Goal: Task Accomplishment & Management: Use online tool/utility

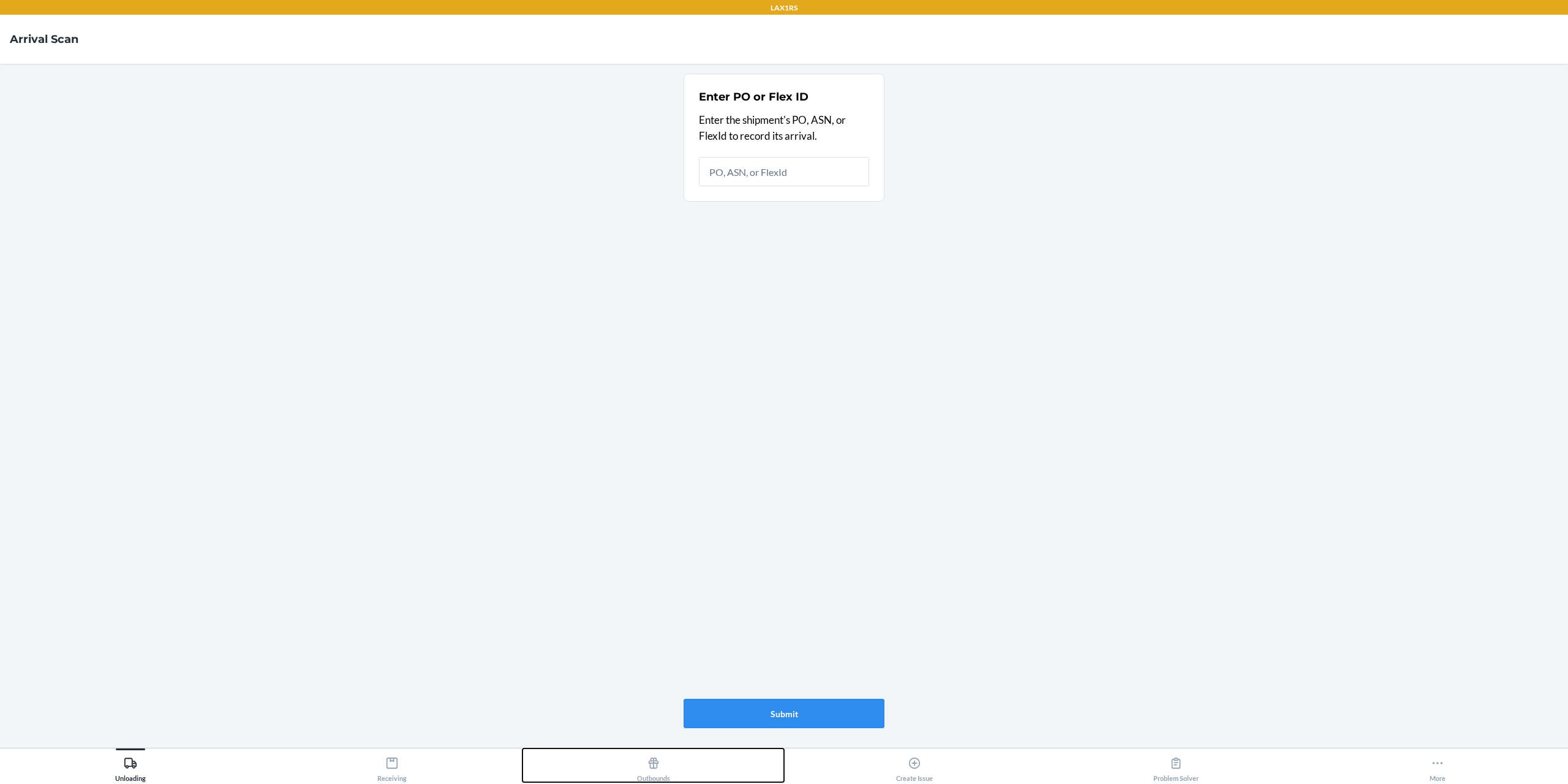
click at [648, 764] on icon at bounding box center [654, 763] width 13 height 13
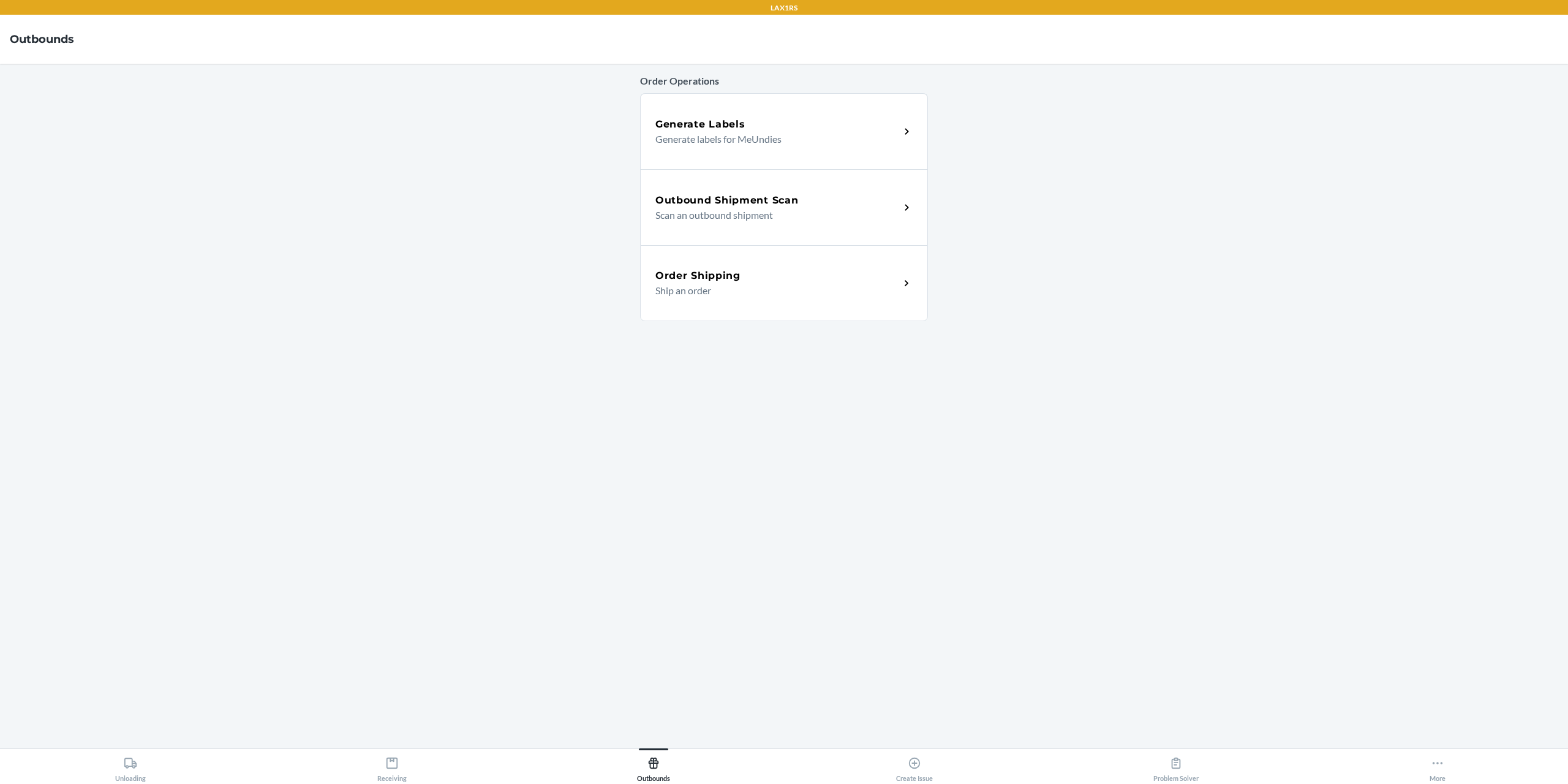
click at [755, 210] on p "Scan an outbound shipment" at bounding box center [773, 215] width 235 height 15
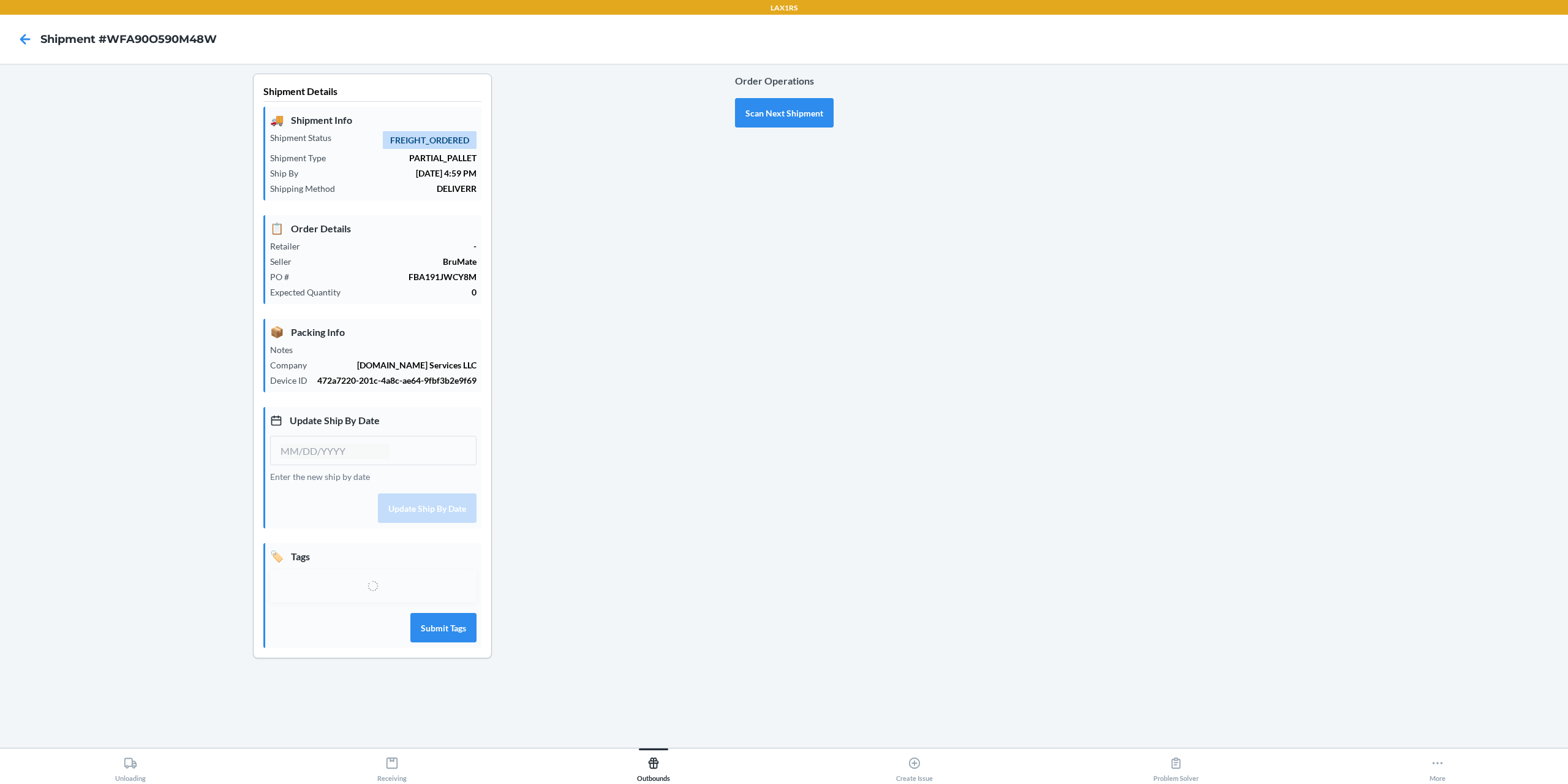
type input "09/22/2025"
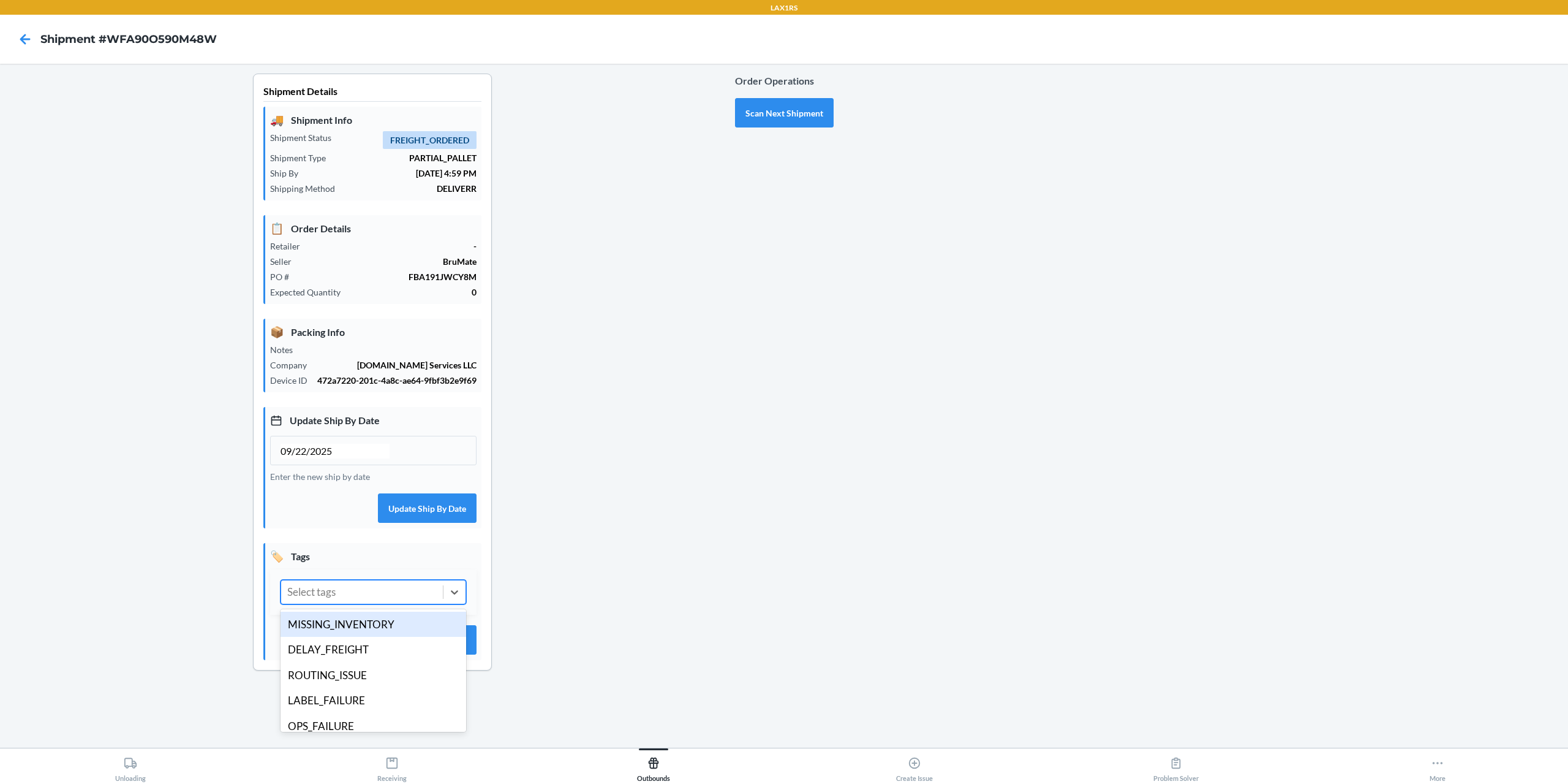
click at [376, 596] on div "Select tags" at bounding box center [362, 592] width 162 height 24
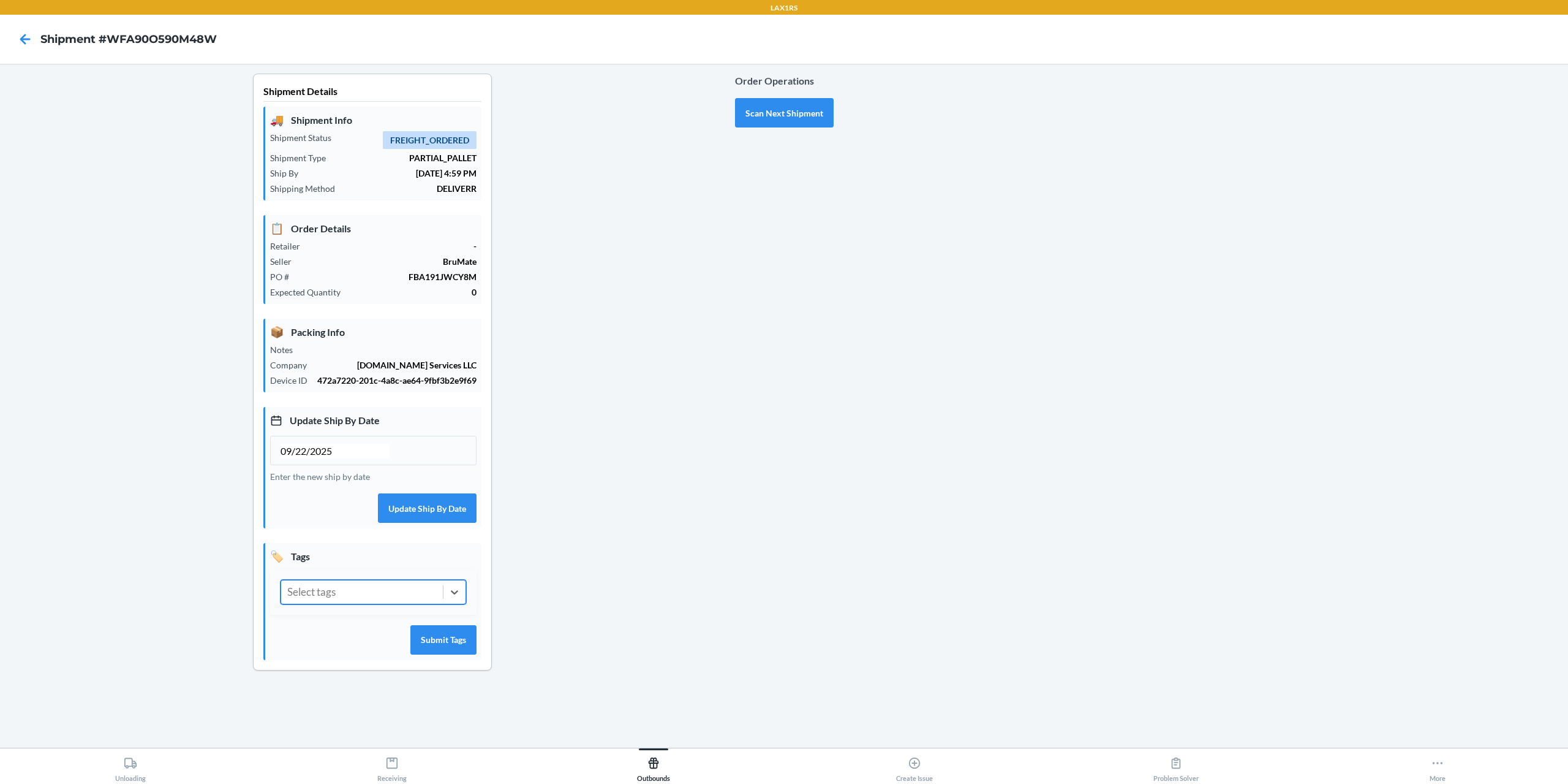
click at [367, 593] on div "Select tags" at bounding box center [362, 592] width 162 height 24
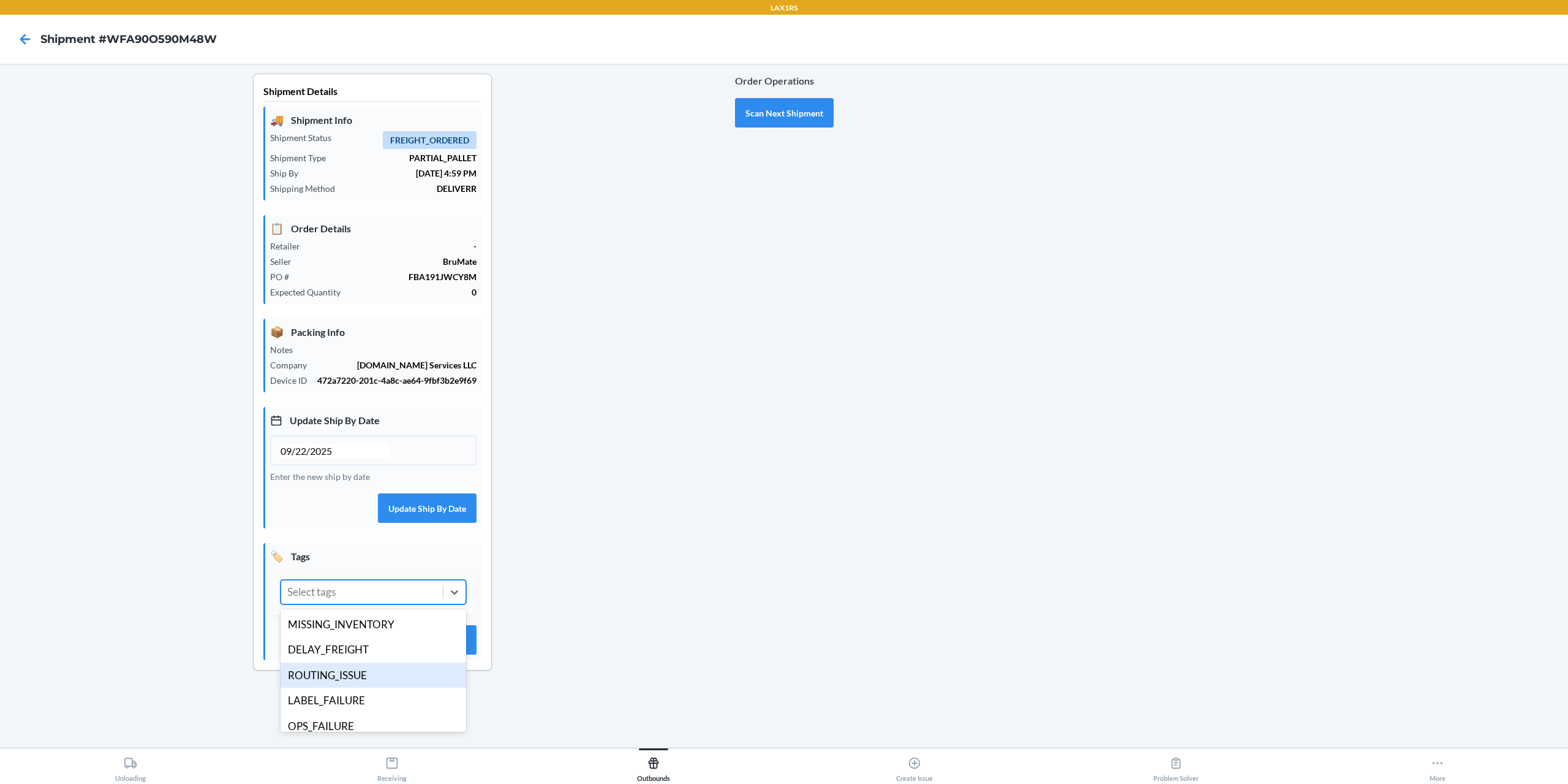
click at [378, 680] on div "ROUTING_ISSUE" at bounding box center [372, 675] width 185 height 26
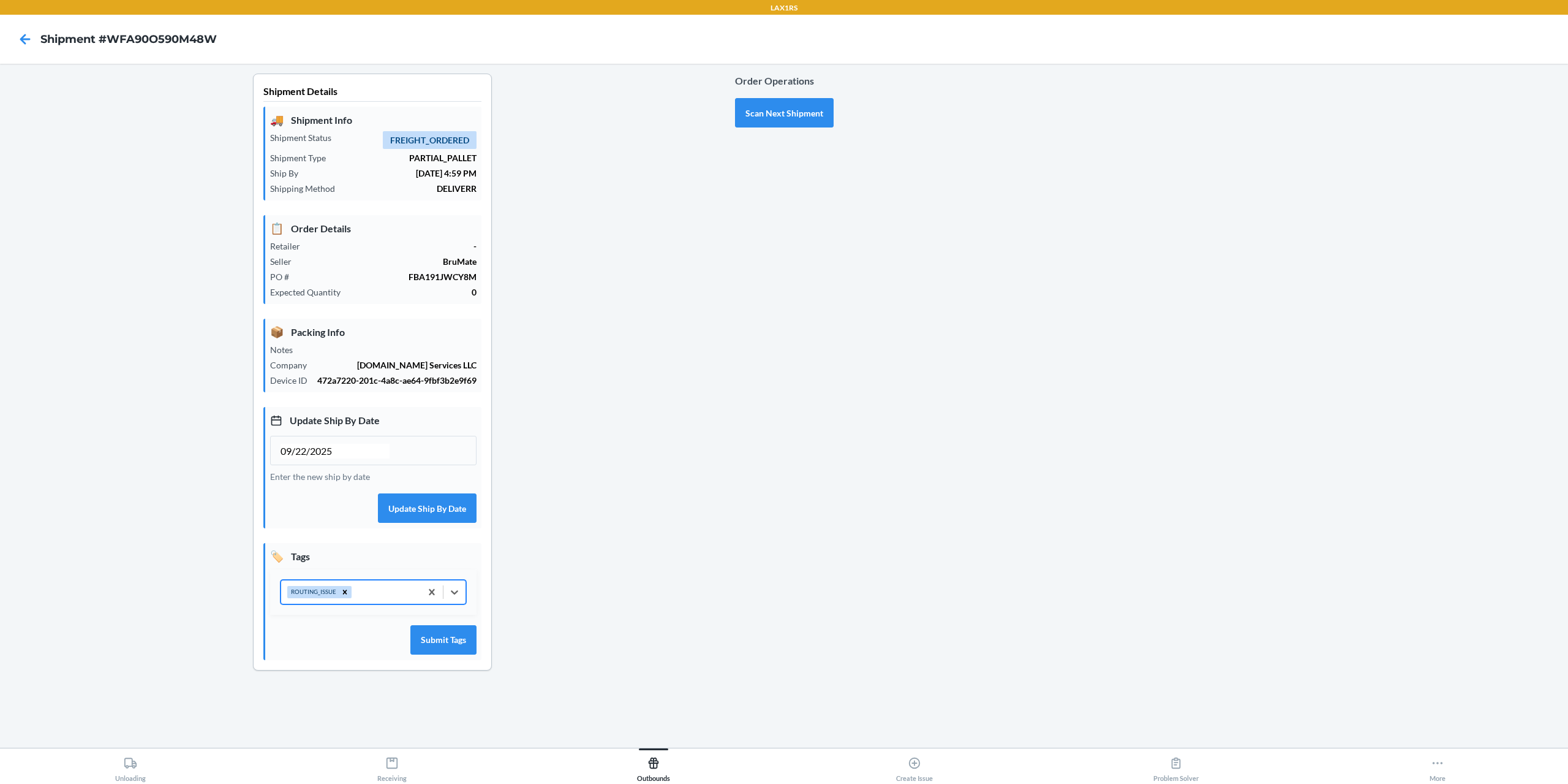
click at [342, 593] on icon at bounding box center [344, 591] width 4 height 4
click at [342, 594] on div "Select tags" at bounding box center [362, 592] width 162 height 24
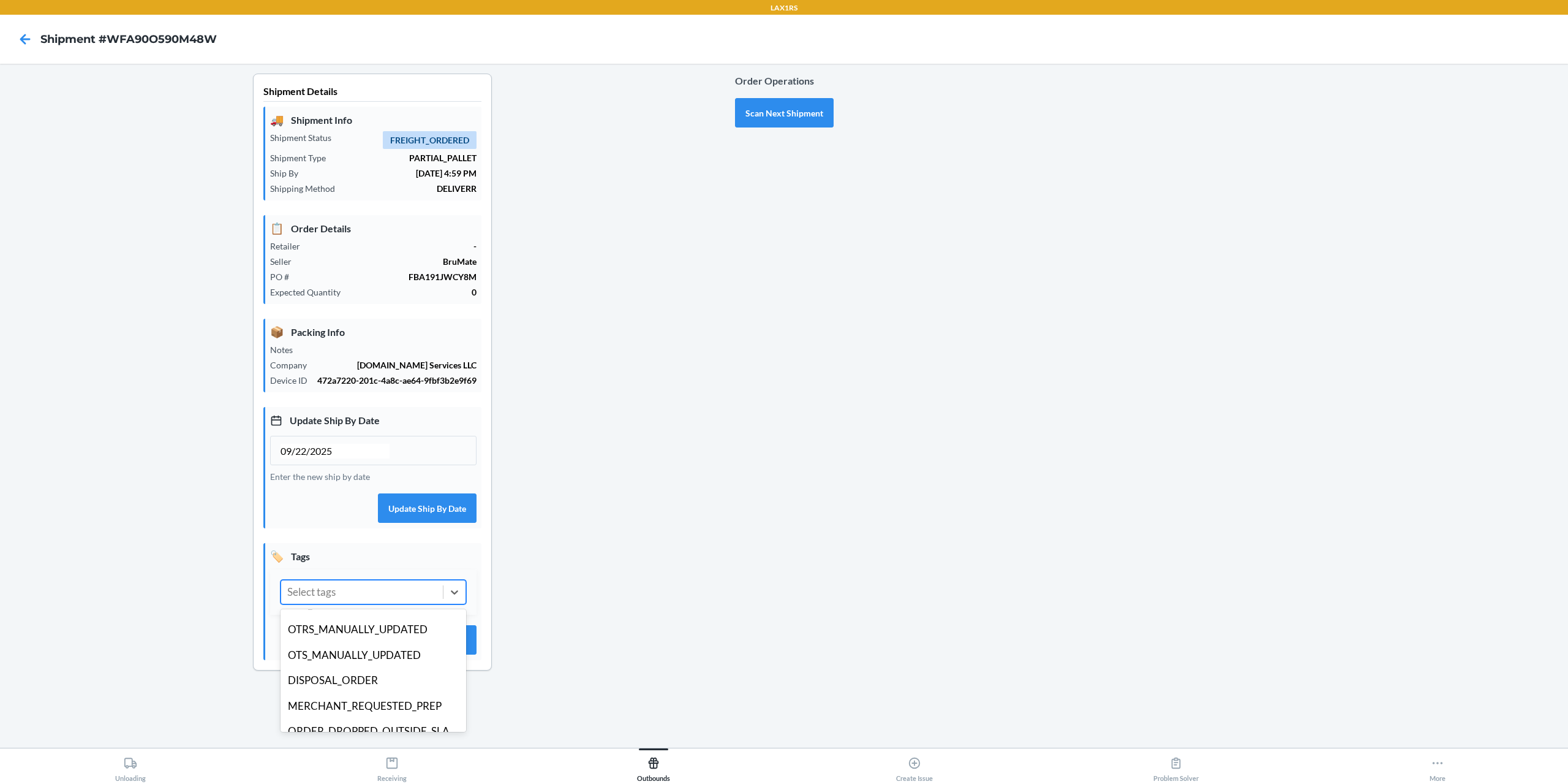
scroll to position [238, 0]
click at [380, 635] on div "DIMS_SUBMISSION_ISSUE" at bounding box center [372, 640] width 185 height 26
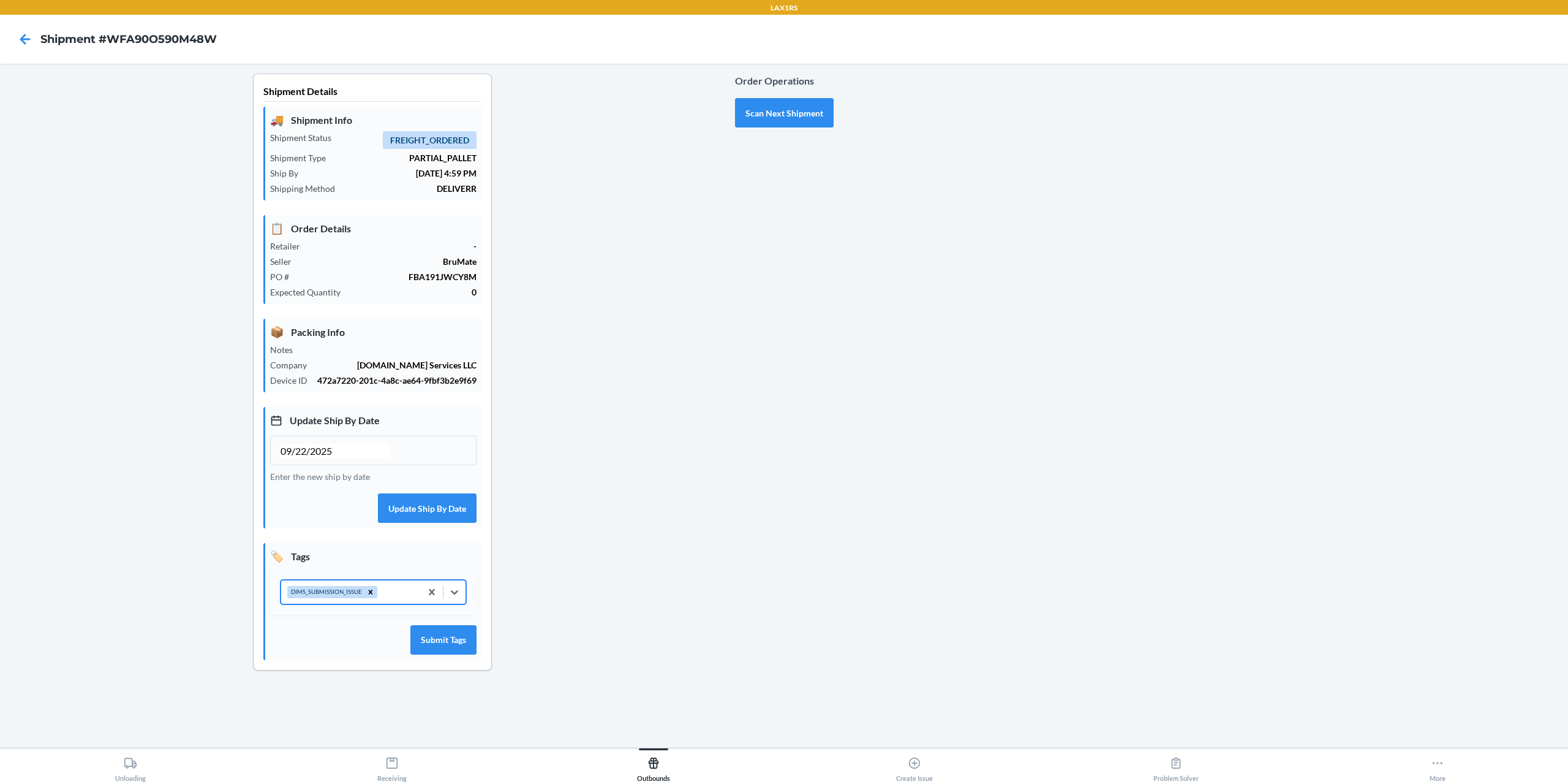
click at [399, 587] on div "DIMS_SUBMISSION_ISSUE" at bounding box center [351, 592] width 139 height 24
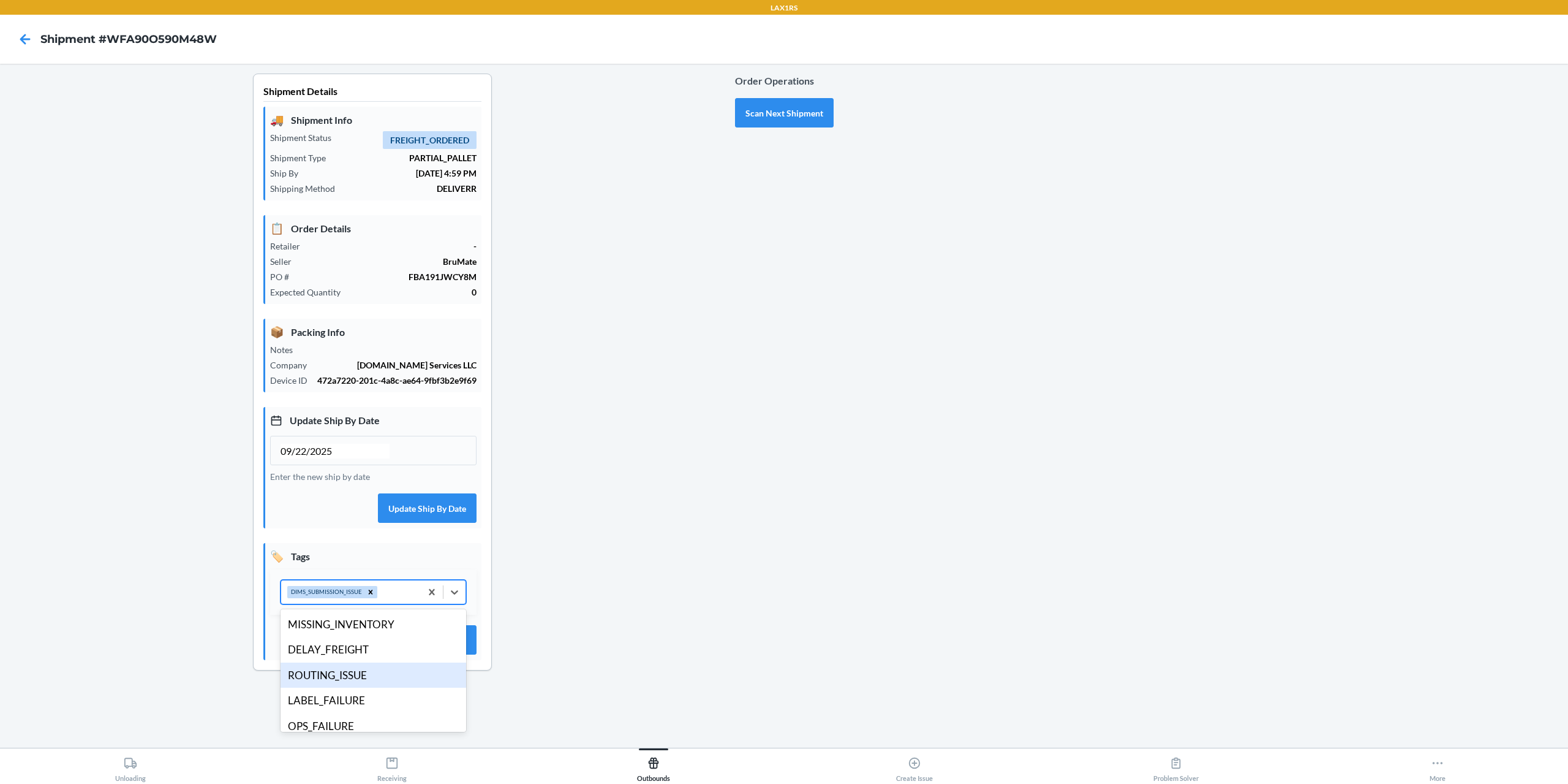
click at [346, 676] on div "ROUTING_ISSUE" at bounding box center [372, 675] width 185 height 26
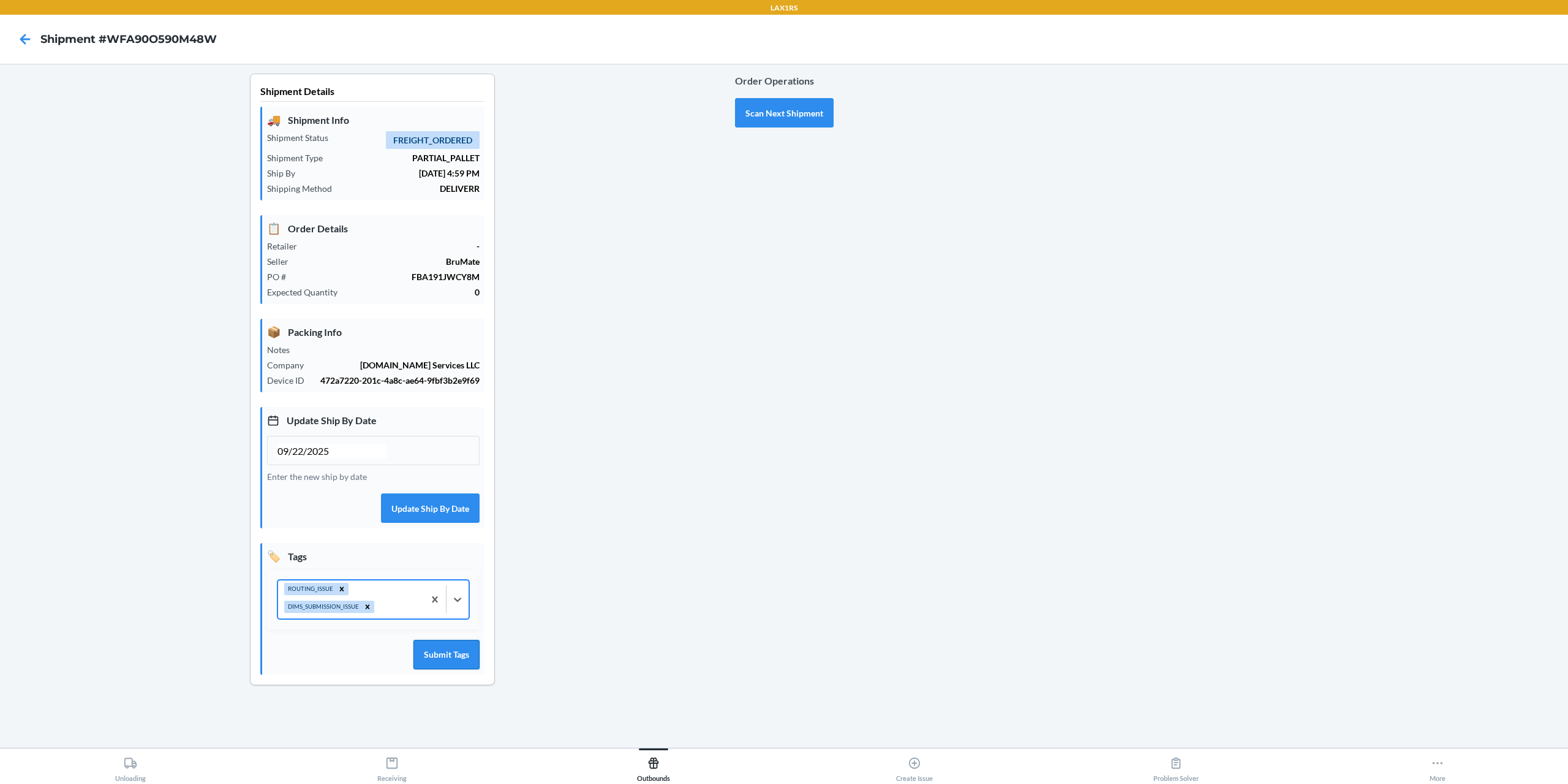
click at [440, 661] on button "Submit Tags" at bounding box center [446, 654] width 66 height 29
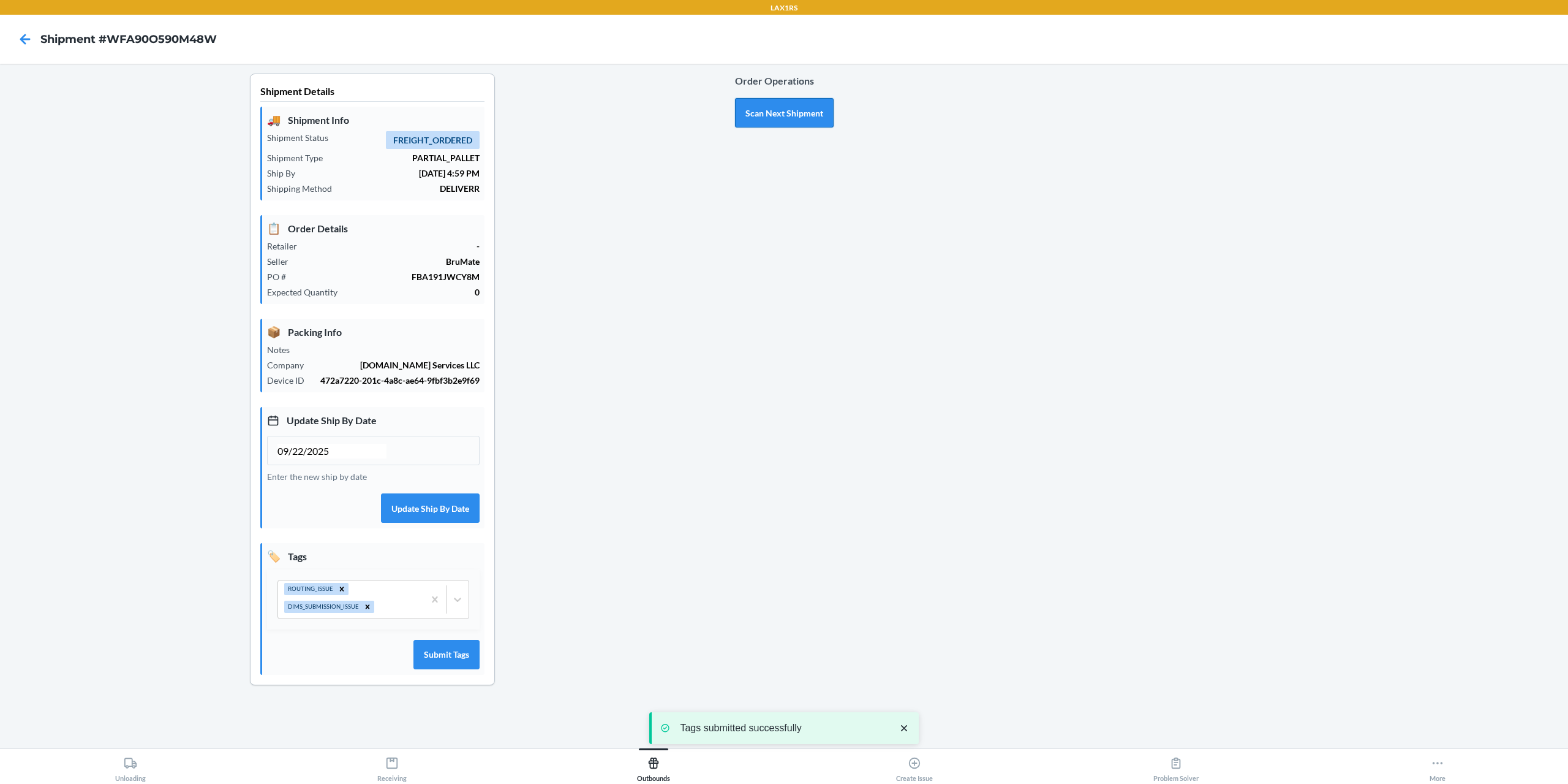
click at [799, 115] on button "Scan Next Shipment" at bounding box center [784, 112] width 99 height 29
